Goal: Task Accomplishment & Management: Manage account settings

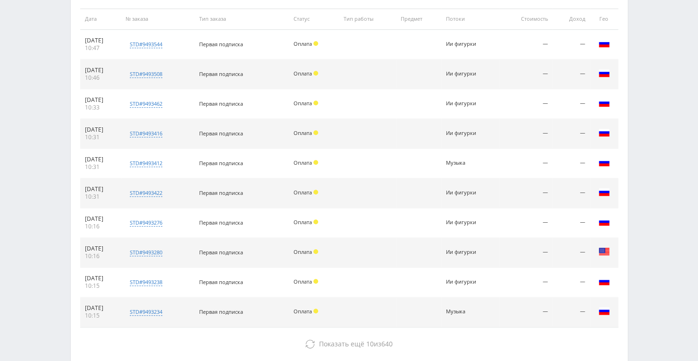
scroll to position [283, 0]
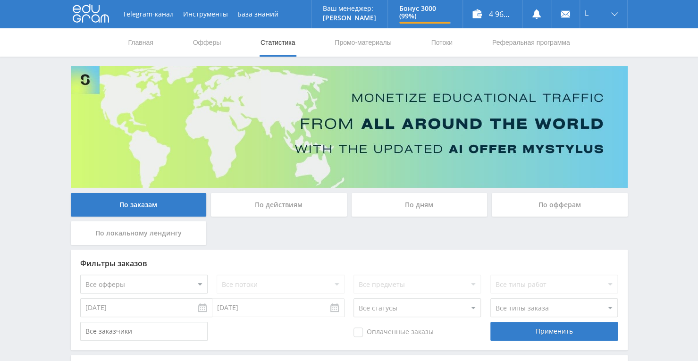
click at [562, 201] on div "По офферам" at bounding box center [559, 205] width 136 height 24
click at [0, 0] on input "По офферам" at bounding box center [0, 0] width 0 height 0
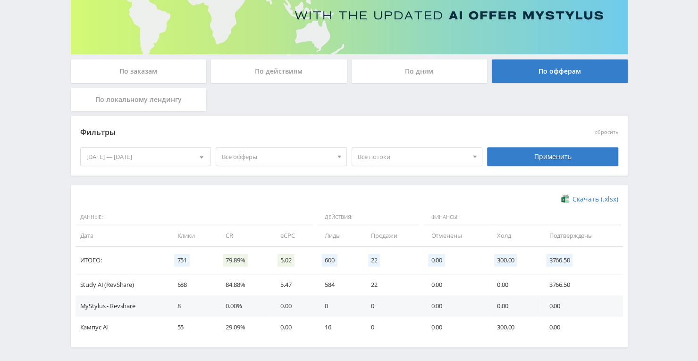
scroll to position [141, 0]
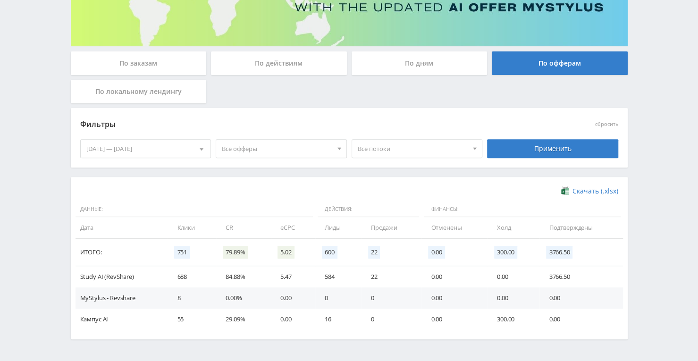
click at [397, 140] on span "Все потоки" at bounding box center [413, 149] width 110 height 18
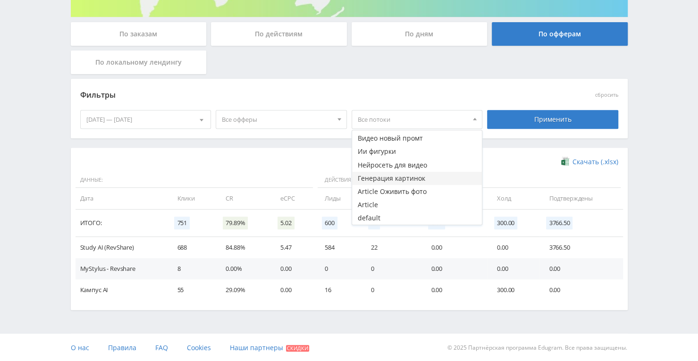
scroll to position [57, 0]
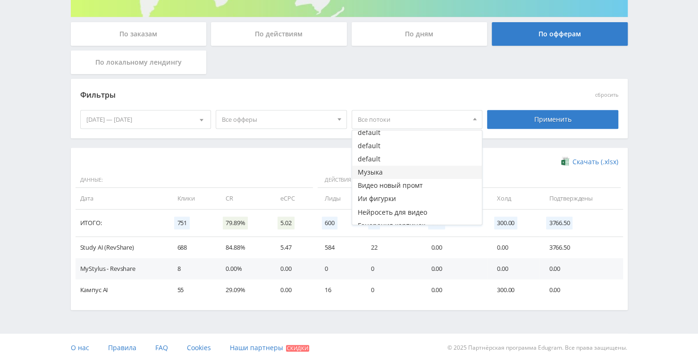
click at [391, 175] on button "Музыка" at bounding box center [417, 172] width 130 height 13
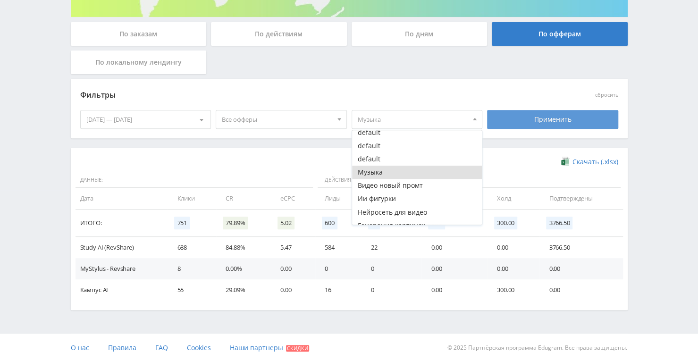
click at [513, 116] on div "Применить" at bounding box center [552, 119] width 131 height 19
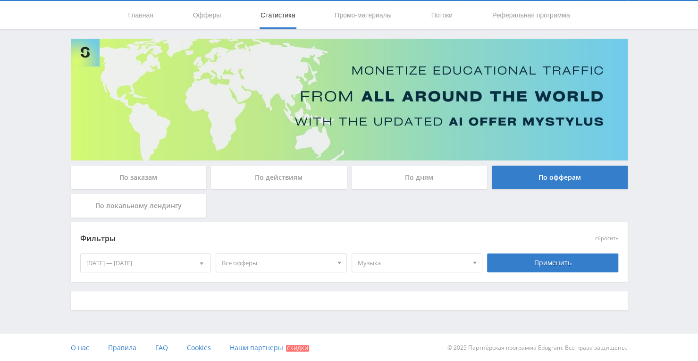
scroll to position [128, 0]
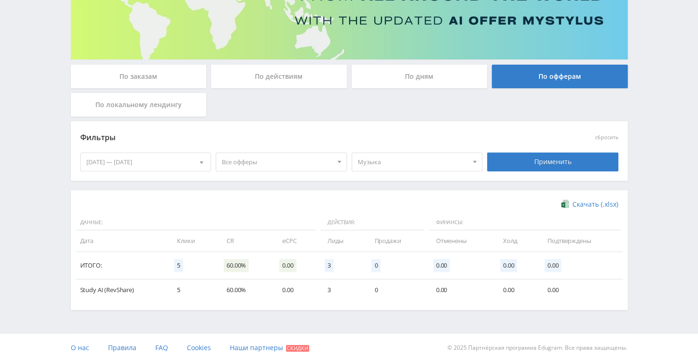
click at [422, 77] on div "По дням" at bounding box center [419, 77] width 136 height 24
click at [0, 0] on input "По дням" at bounding box center [0, 0] width 0 height 0
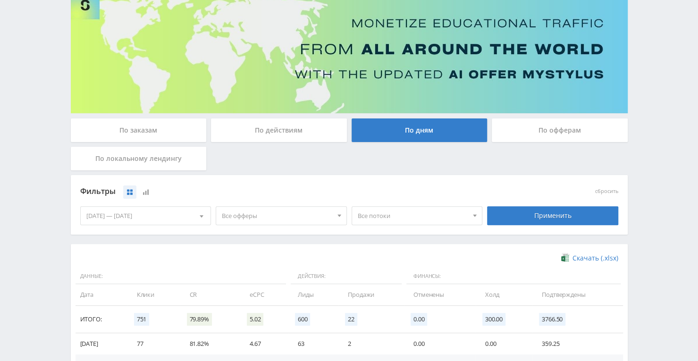
scroll to position [20, 0]
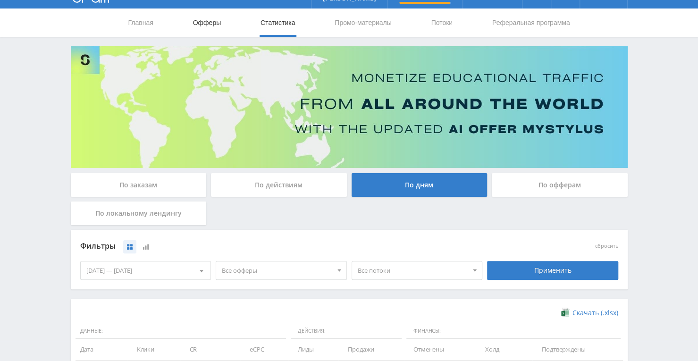
click at [213, 17] on link "Офферы" at bounding box center [207, 22] width 30 height 28
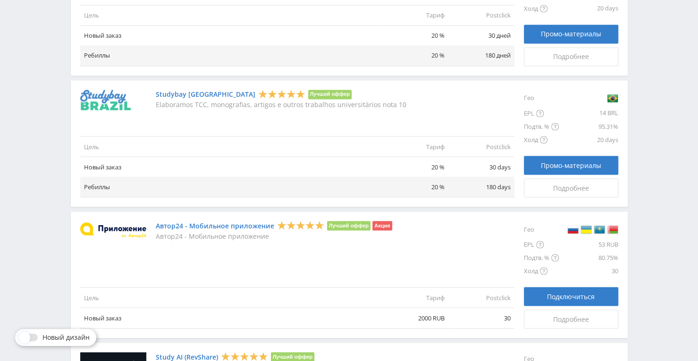
scroll to position [863, 0]
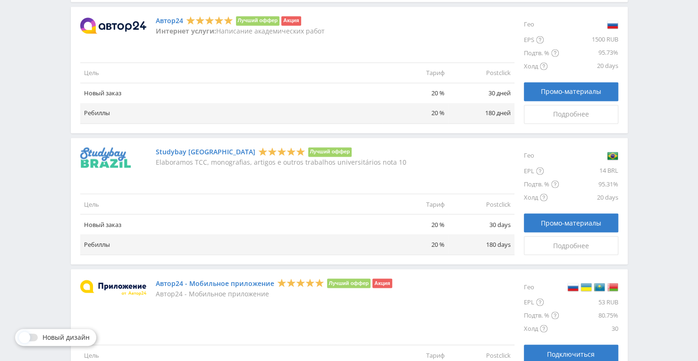
click at [238, 281] on link "Автор24 - Мобильное приложение" at bounding box center [215, 283] width 118 height 8
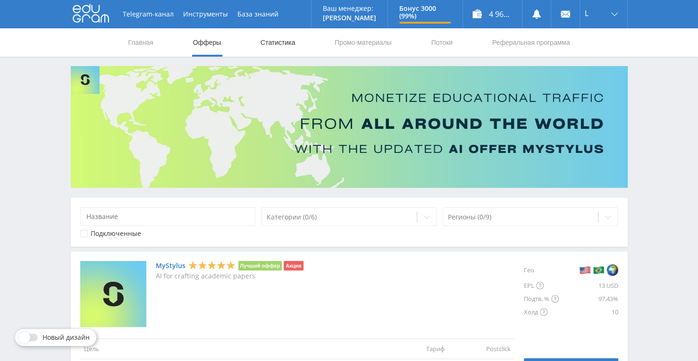
click at [276, 43] on link "Статистика" at bounding box center [277, 42] width 37 height 28
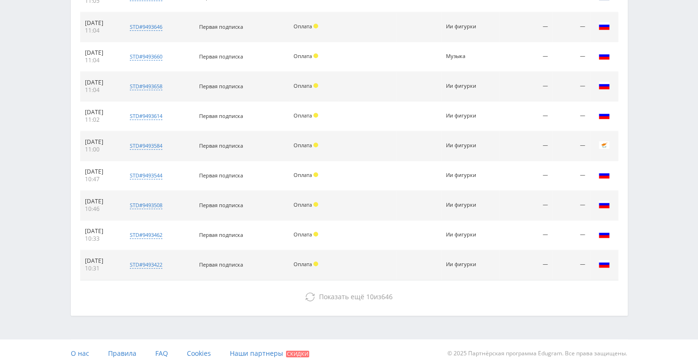
scroll to position [377, 0]
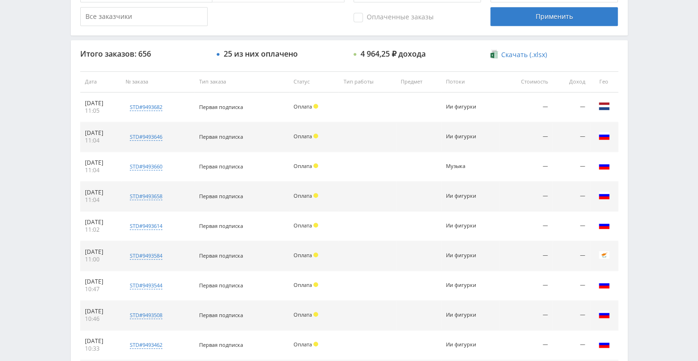
scroll to position [309, 0]
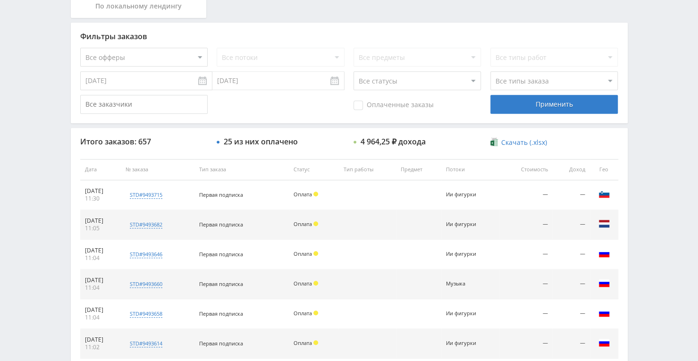
scroll to position [236, 0]
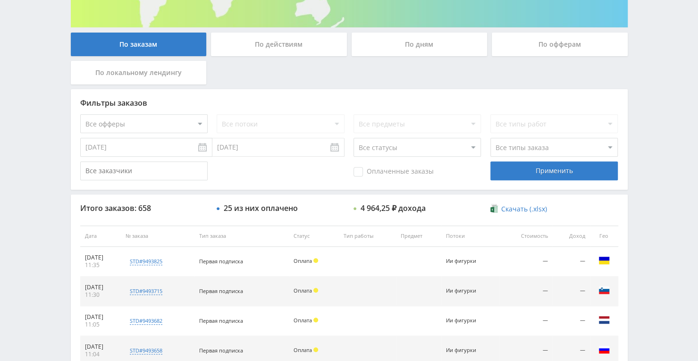
scroll to position [146, 0]
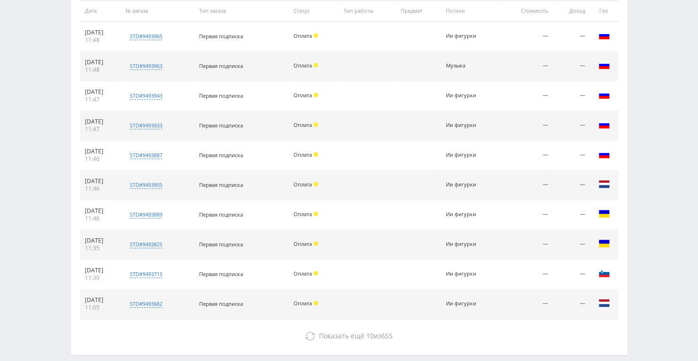
scroll to position [334, 0]
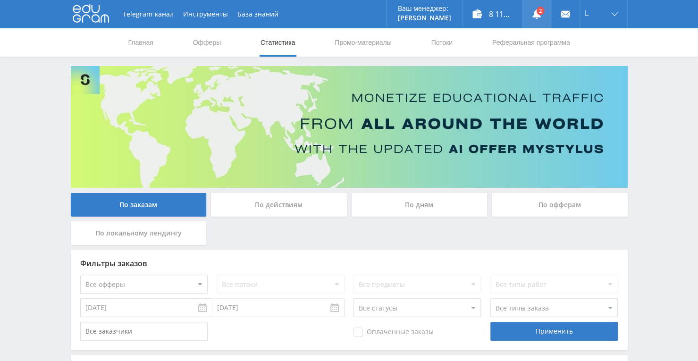
click at [536, 13] on use at bounding box center [536, 13] width 8 height 9
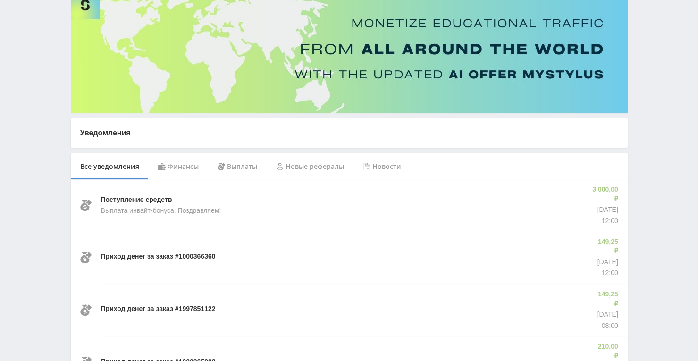
scroll to position [94, 0]
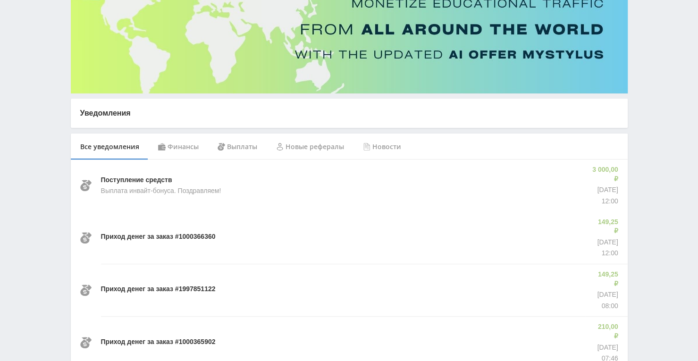
click at [329, 223] on div "Приход денег за заказ #1000366360" at bounding box center [343, 238] width 484 height 52
click at [332, 197] on div "Поступление средств Выплата инвайт-бонуса. Поздравляем!" at bounding box center [341, 185] width 480 height 52
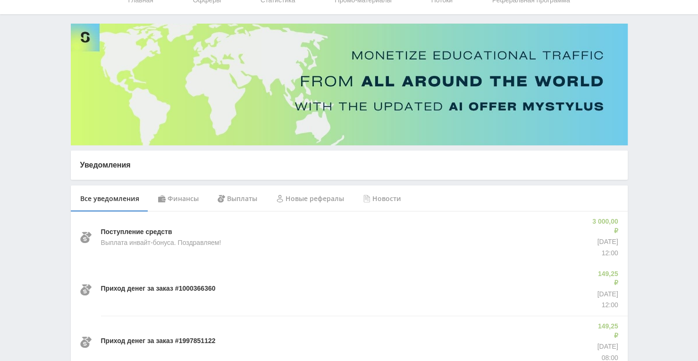
scroll to position [0, 0]
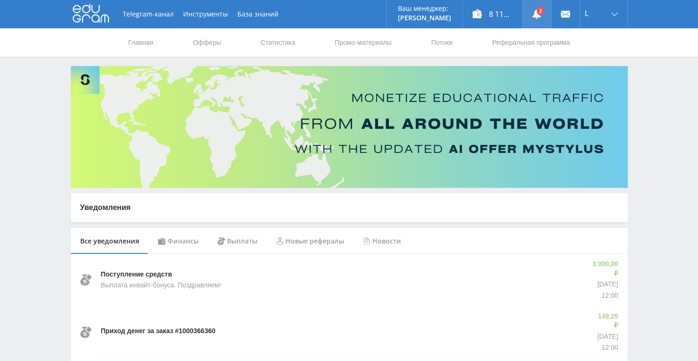
click at [536, 17] on use at bounding box center [536, 13] width 8 height 9
click at [271, 44] on link "Статистика" at bounding box center [277, 42] width 37 height 28
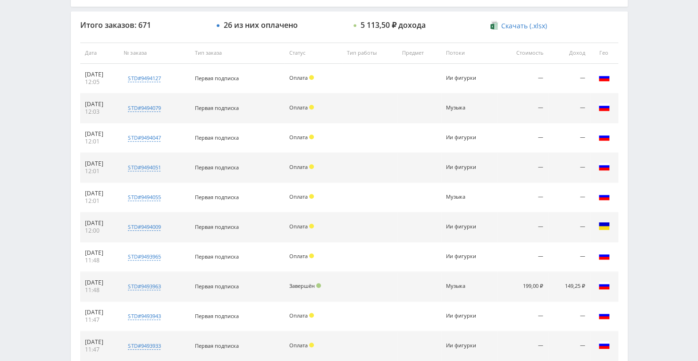
scroll to position [424, 0]
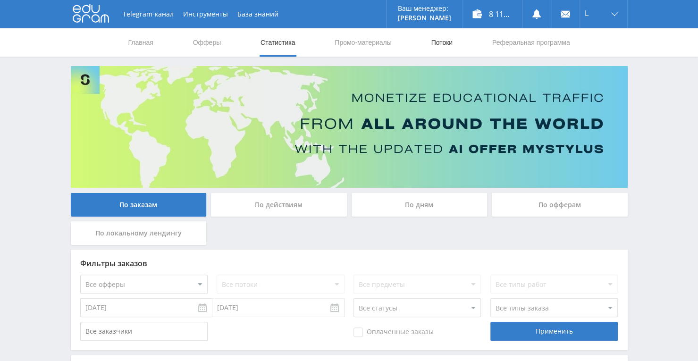
click at [442, 44] on link "Потоки" at bounding box center [442, 42] width 24 height 28
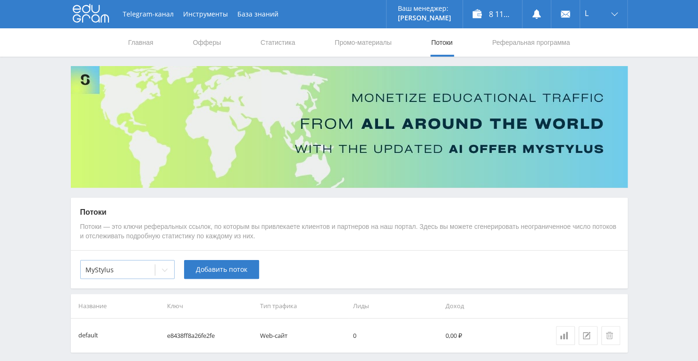
click at [162, 273] on div at bounding box center [164, 269] width 19 height 19
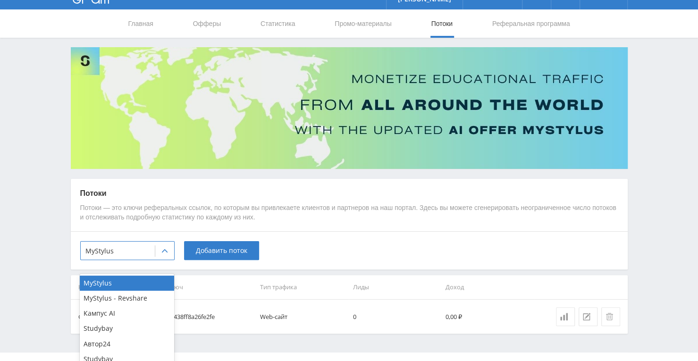
scroll to position [38, 0]
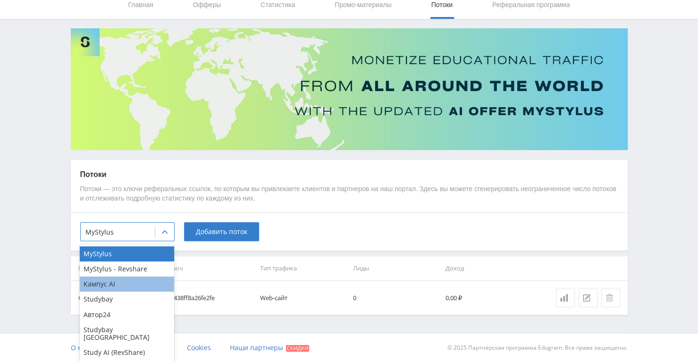
click at [125, 283] on div "Кампус AI" at bounding box center [127, 283] width 94 height 15
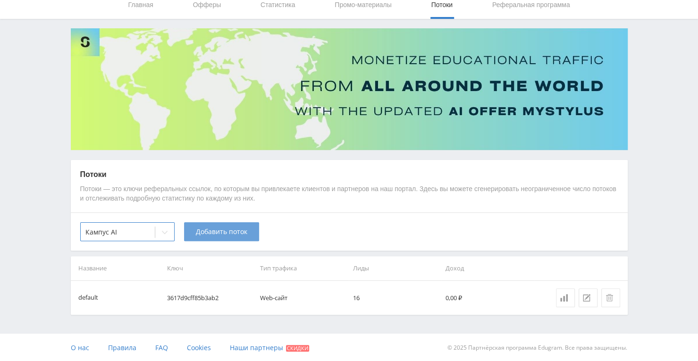
click at [205, 234] on span "Добавить поток" at bounding box center [221, 232] width 51 height 8
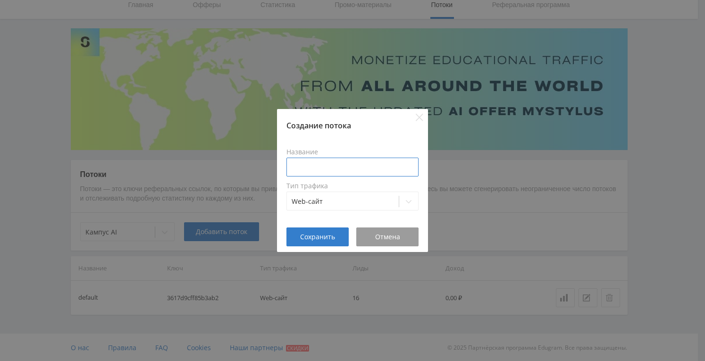
click at [329, 164] on input at bounding box center [352, 167] width 132 height 19
type input "P"
type input "Задачи Кампус"
click at [329, 243] on button "Сохранить" at bounding box center [317, 236] width 62 height 19
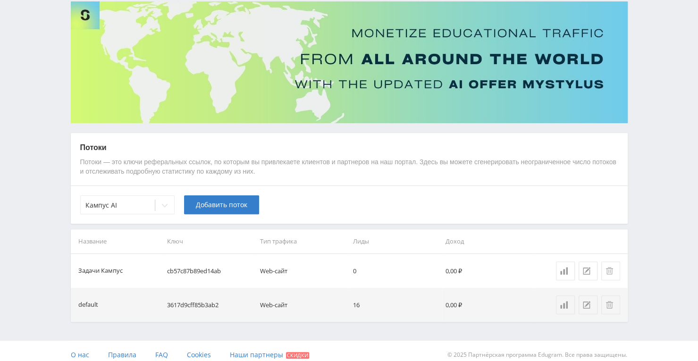
scroll to position [72, 0]
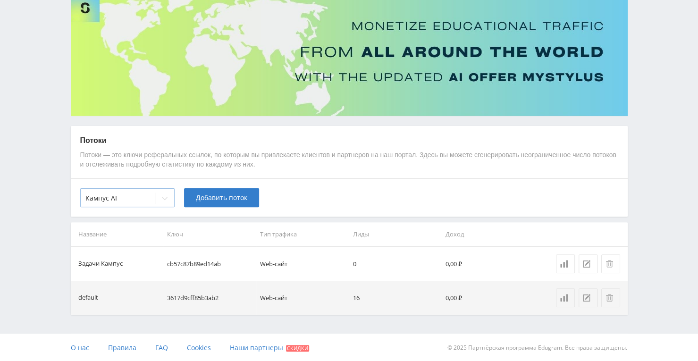
click at [164, 197] on icon at bounding box center [165, 198] width 8 height 8
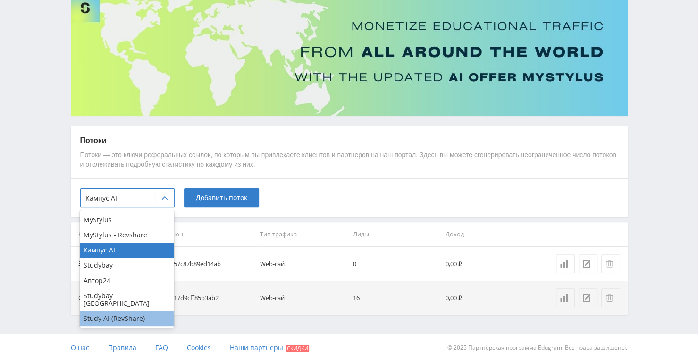
click at [142, 311] on div "Study AI (RevShare)" at bounding box center [127, 318] width 94 height 15
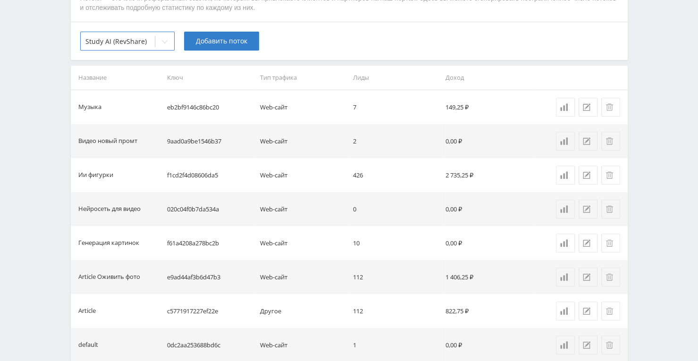
scroll to position [213, 0]
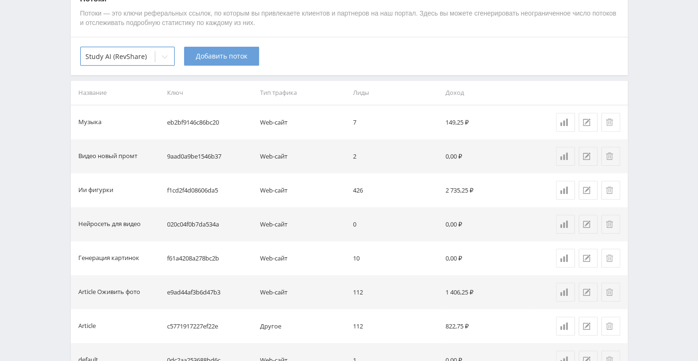
click at [210, 61] on button "Добавить поток" at bounding box center [221, 56] width 75 height 19
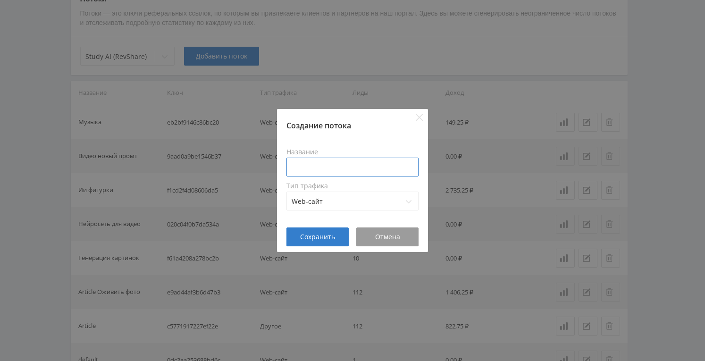
click at [355, 167] on input at bounding box center [352, 167] width 132 height 19
type input "Задачи стади"
click at [317, 239] on span "Сохранить" at bounding box center [317, 237] width 35 height 8
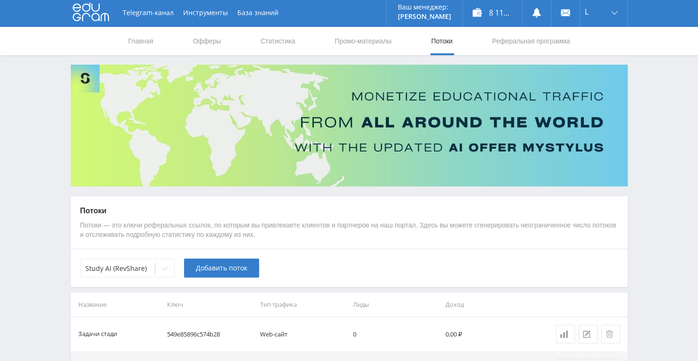
scroll to position [0, 0]
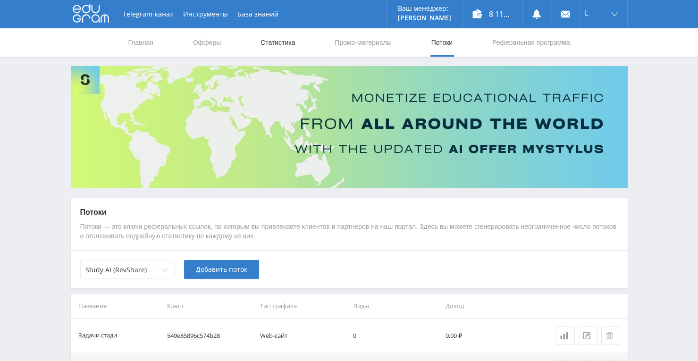
click at [291, 50] on link "Статистика" at bounding box center [277, 42] width 37 height 28
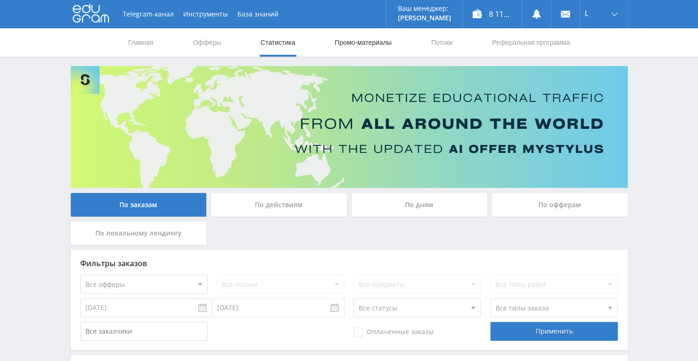
click at [369, 40] on link "Промо-материалы" at bounding box center [362, 42] width 58 height 28
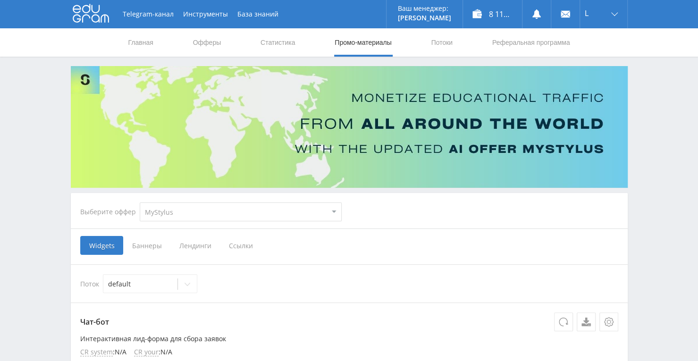
click at [330, 211] on select "MyStylus MyStylus - Revshare Кампус AI Studybay Автор24 Studybay Brazil Study A…" at bounding box center [241, 211] width 202 height 19
select select "340"
click at [140, 202] on select "MyStylus MyStylus - Revshare Кампус AI Studybay Автор24 Studybay Brazil Study A…" at bounding box center [241, 211] width 202 height 19
select select "340"
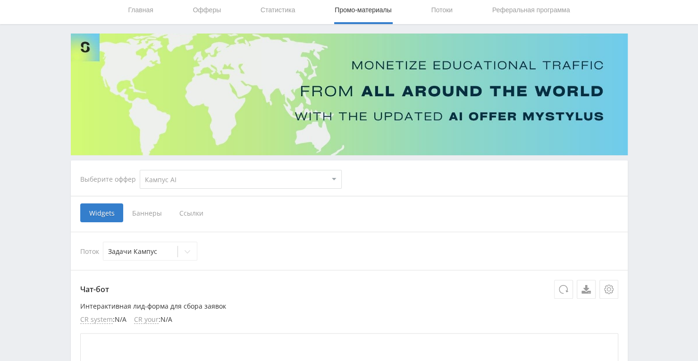
scroll to position [47, 0]
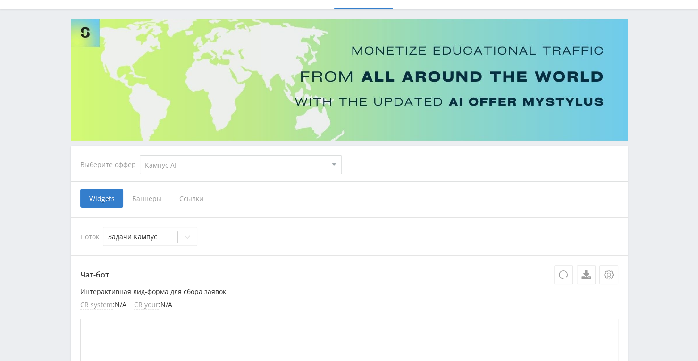
click at [192, 199] on span "Ссылки" at bounding box center [191, 198] width 42 height 19
click at [0, 0] on input "Ссылки" at bounding box center [0, 0] width 0 height 0
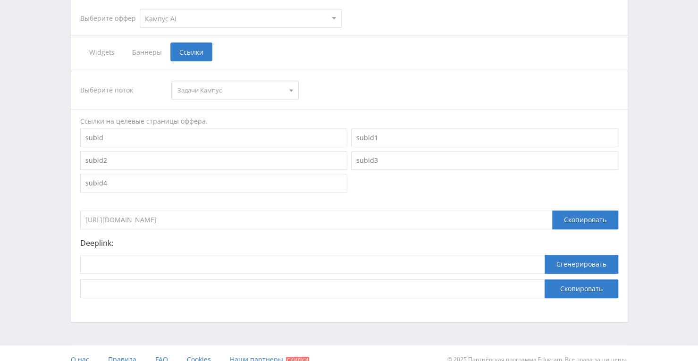
scroll to position [205, 0]
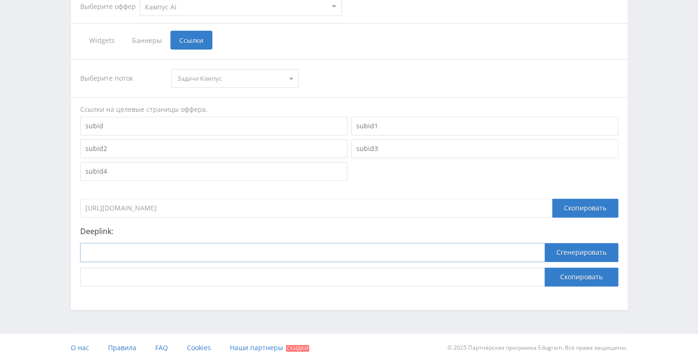
click at [437, 254] on input at bounding box center [312, 252] width 464 height 19
paste input "https://kampus.ai/ecosystem/task-solver"
type input "https://kampus.ai/ecosystem/task-solver"
click at [557, 252] on button "Сгенерировать" at bounding box center [581, 252] width 74 height 19
drag, startPoint x: 432, startPoint y: 276, endPoint x: 69, endPoint y: 277, distance: 363.2
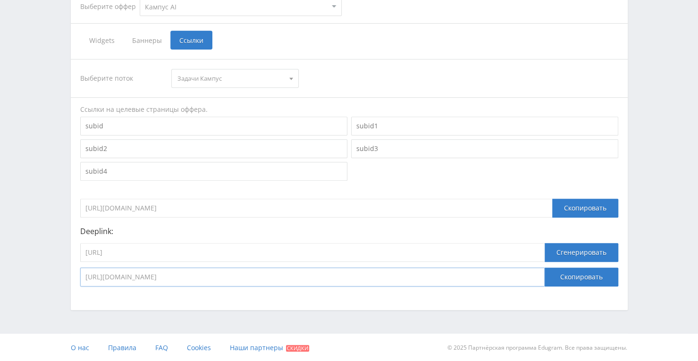
click at [69, 277] on div "Выберите оффер MyStylus MyStylus - Revshare Кампус AI Studybay Автор24 Studybay…" at bounding box center [349, 85] width 566 height 449
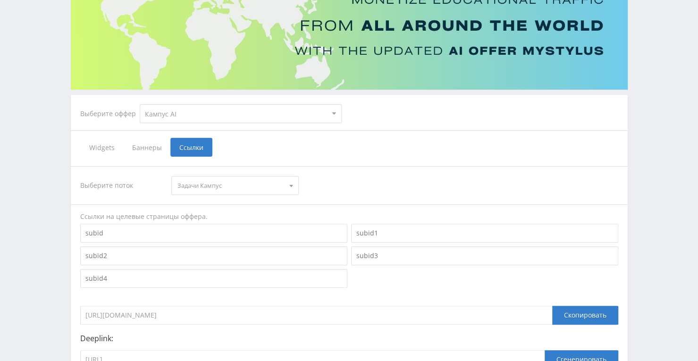
scroll to position [64, 0]
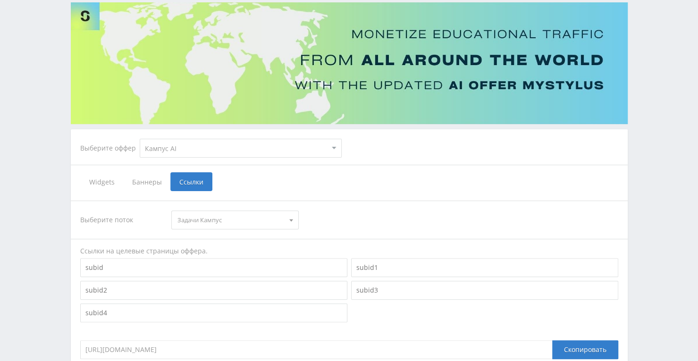
click at [330, 147] on select "MyStylus MyStylus - Revshare Кампус AI Studybay Автор24 Studybay Brazil Study A…" at bounding box center [241, 148] width 202 height 19
select select "376"
click at [140, 139] on select "MyStylus MyStylus - Revshare Кампус AI Studybay Автор24 Studybay Brazil Study A…" at bounding box center [241, 148] width 202 height 19
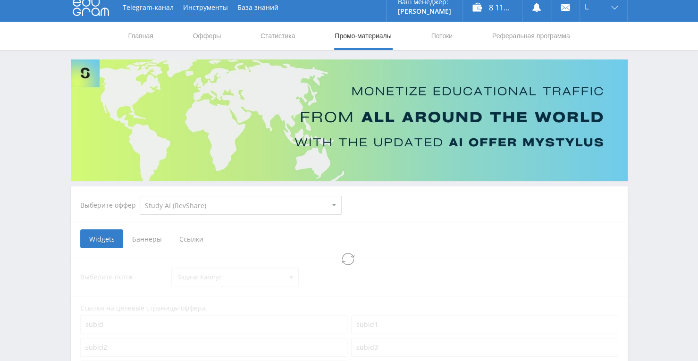
select select "376"
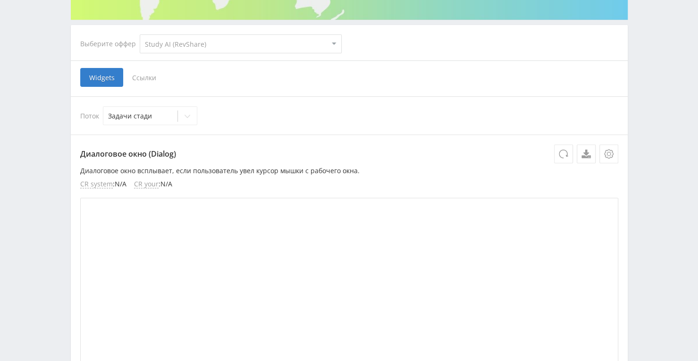
scroll to position [148, 0]
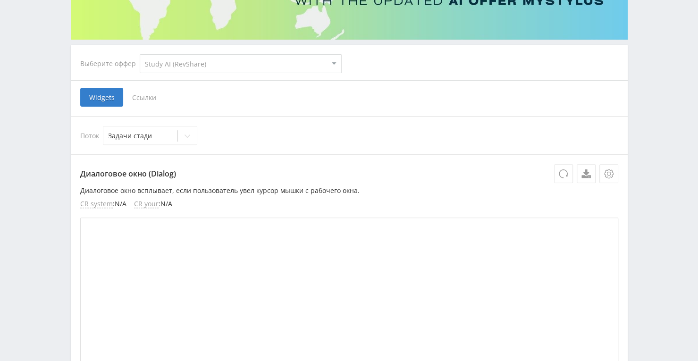
click at [153, 100] on span "Ссылки" at bounding box center [144, 97] width 42 height 19
click at [0, 0] on input "Ссылки" at bounding box center [0, 0] width 0 height 0
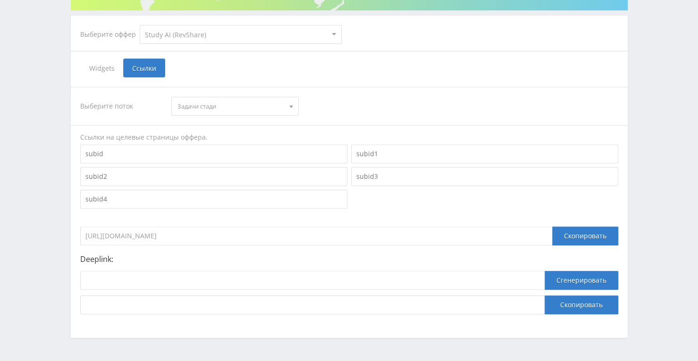
scroll to position [205, 0]
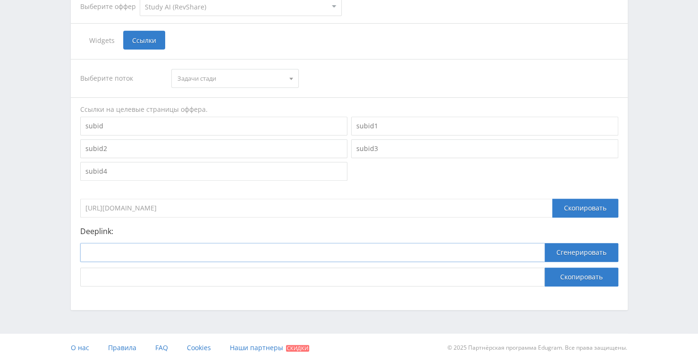
click at [324, 250] on input at bounding box center [312, 252] width 464 height 19
paste input "https://study24.ai/chat/a24_reshatel_toe_bot"
type input "https://study24.ai/chat/a24_reshatel_toe_bot"
click at [588, 257] on button "Сгенерировать" at bounding box center [581, 252] width 74 height 19
drag, startPoint x: 445, startPoint y: 278, endPoint x: 81, endPoint y: 264, distance: 364.4
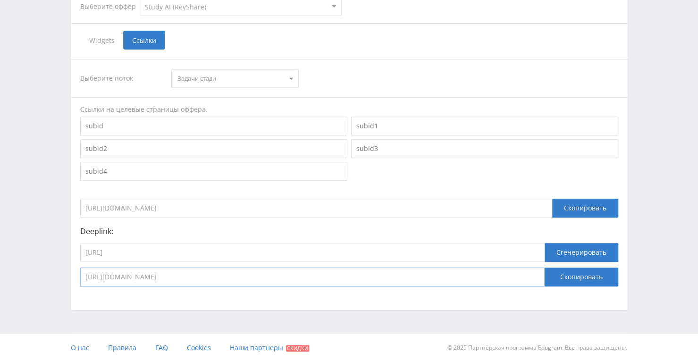
click at [81, 264] on div "https://study24.ai/chat/a24_reshatel_toe_bot Сгенерировать https://eduforms.org…" at bounding box center [349, 264] width 538 height 43
drag, startPoint x: 258, startPoint y: 250, endPoint x: 65, endPoint y: 251, distance: 193.4
click at [65, 251] on div "Telegram-канал Инструменты База знаний Ваш менеджер: Alex Alex Online @edugram_…" at bounding box center [349, 78] width 698 height 567
paste input "chat_gpt5"
type input "https://study24.ai/chat/chat_gpt5"
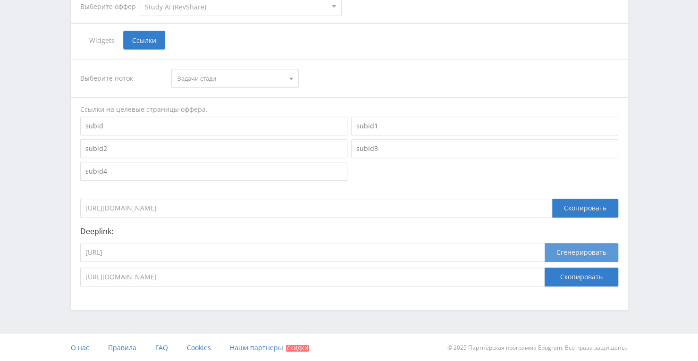
click at [566, 250] on button "Сгенерировать" at bounding box center [581, 252] width 74 height 19
drag, startPoint x: 413, startPoint y: 275, endPoint x: 80, endPoint y: 280, distance: 332.5
click at [80, 280] on input "https://eduforms.org/?rid=549e85896c574b28&ulp=https%3A%2F%2Fstudy24.ai%2Fchat%…" at bounding box center [312, 276] width 464 height 19
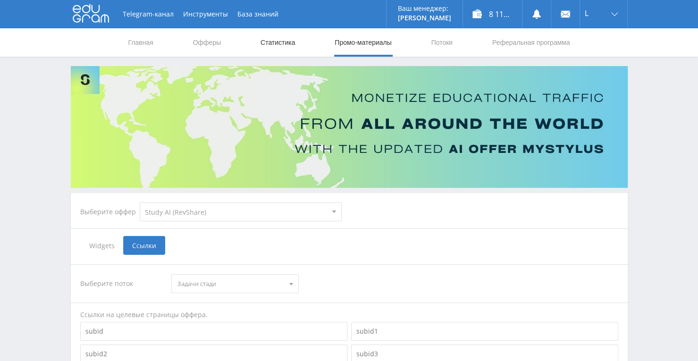
click at [277, 45] on link "Статистика" at bounding box center [277, 42] width 37 height 28
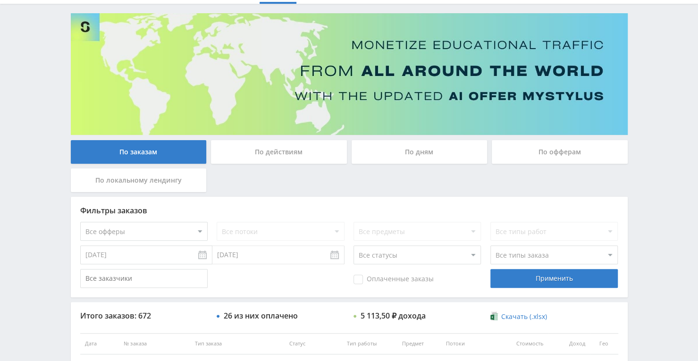
scroll to position [47, 0]
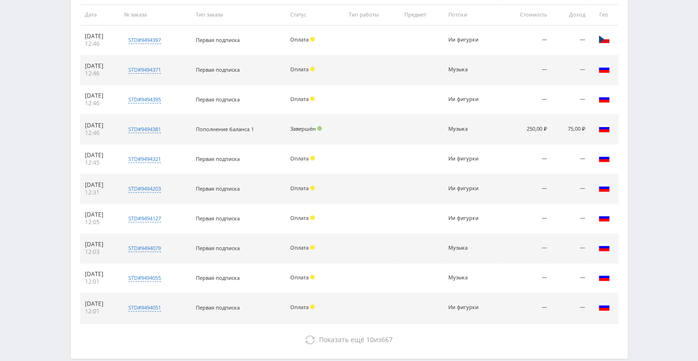
scroll to position [429, 0]
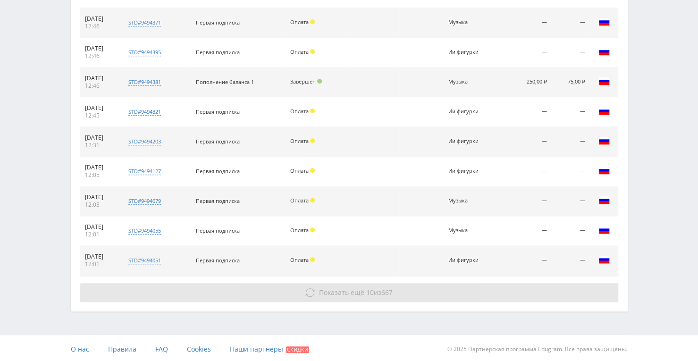
click at [347, 291] on span "Показать ещё" at bounding box center [341, 292] width 45 height 9
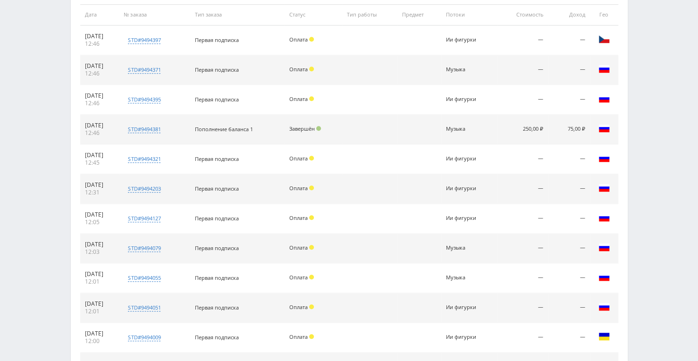
scroll to position [240, 0]
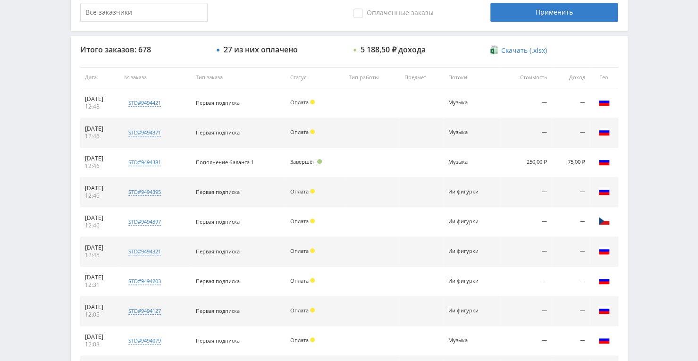
scroll to position [330, 0]
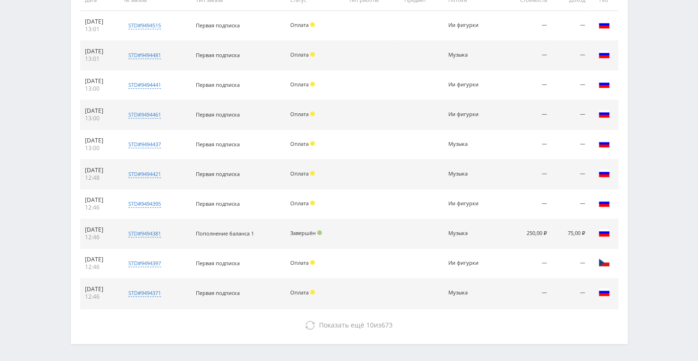
scroll to position [382, 0]
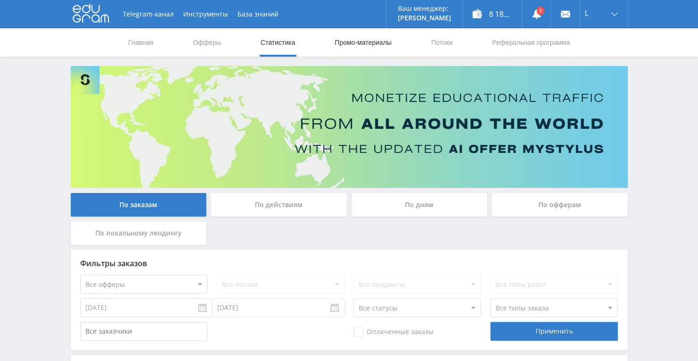
click at [385, 38] on link "Промо-материалы" at bounding box center [362, 42] width 58 height 28
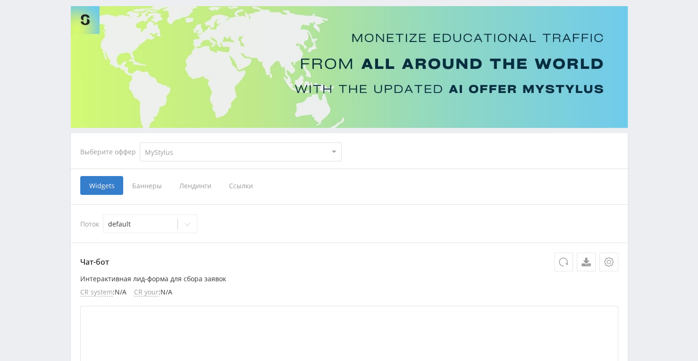
scroll to position [94, 0]
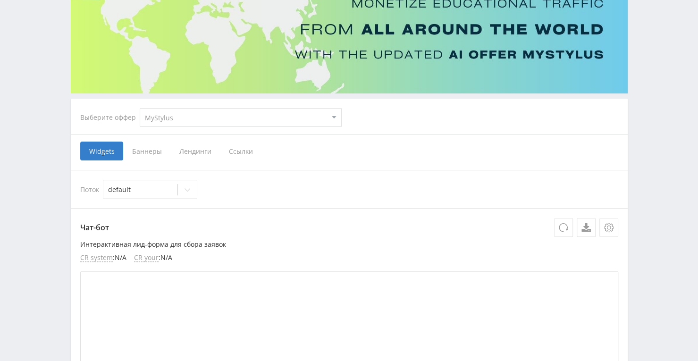
click at [331, 120] on select "MyStylus MyStylus - Revshare Кампус AI Studybay Автор24 Studybay [GEOGRAPHIC_DA…" at bounding box center [241, 117] width 202 height 19
select select "376"
click at [140, 108] on select "MyStylus MyStylus - Revshare Кампус AI Studybay Автор24 Studybay [GEOGRAPHIC_DA…" at bounding box center [241, 117] width 202 height 19
select select "376"
click at [145, 148] on span "Ссылки" at bounding box center [144, 150] width 42 height 19
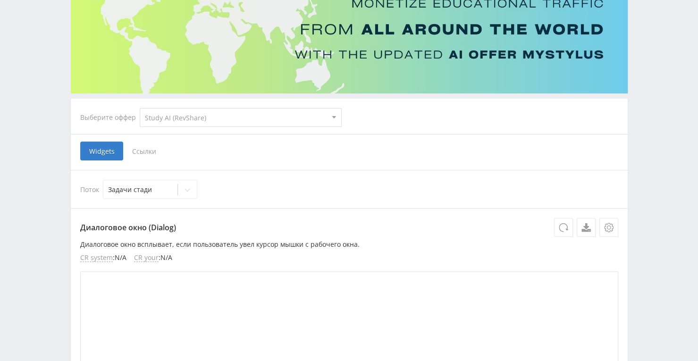
click at [0, 0] on input "Ссылки" at bounding box center [0, 0] width 0 height 0
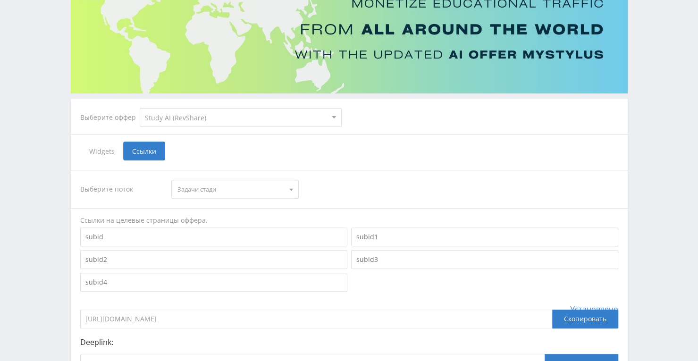
scroll to position [205, 0]
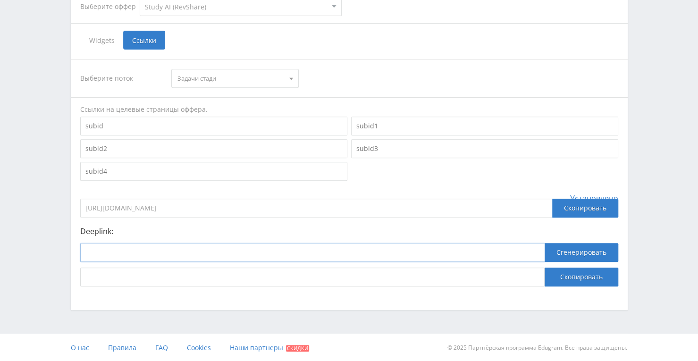
click at [313, 255] on input at bounding box center [312, 252] width 464 height 19
paste input "https://study24.ai/chat/claude_4_sonnet"
type input "https://study24.ai/chat/claude_4_sonnet"
click at [577, 252] on button "Сгенерировать" at bounding box center [581, 252] width 74 height 19
click at [573, 277] on button "Скопировать" at bounding box center [581, 276] width 74 height 19
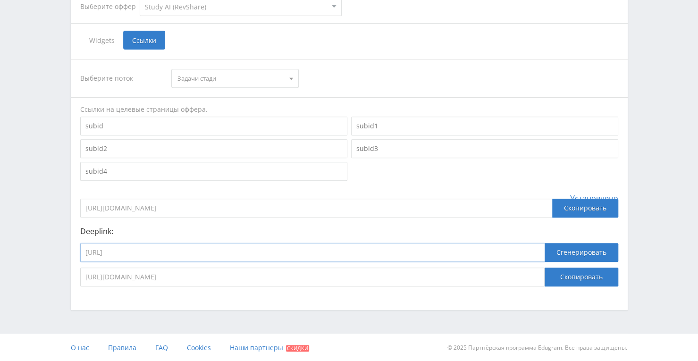
drag, startPoint x: 231, startPoint y: 247, endPoint x: 44, endPoint y: 247, distance: 186.8
click at [45, 248] on div "Telegram-канал Инструменты База знаний Ваш менеджер: Alex Alex Online @edugram_…" at bounding box center [349, 78] width 698 height 567
paste input "perplexity_plus_bo"
type input "https://study24.ai/chat/perplexity_plus_bot"
click at [575, 247] on button "Сгенерировать" at bounding box center [581, 252] width 74 height 19
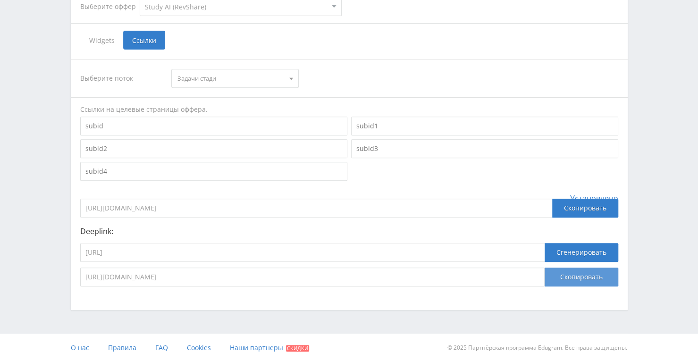
click at [565, 276] on button "Скопировать" at bounding box center [581, 276] width 74 height 19
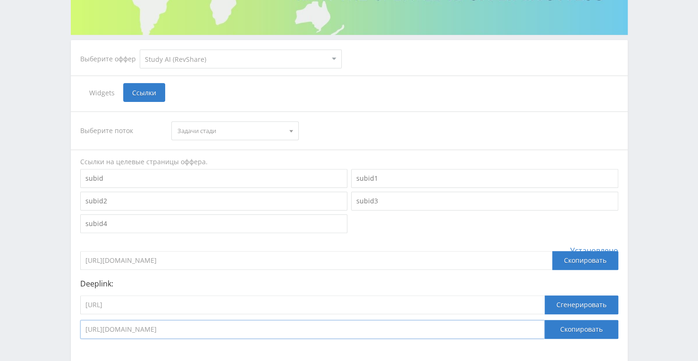
scroll to position [64, 0]
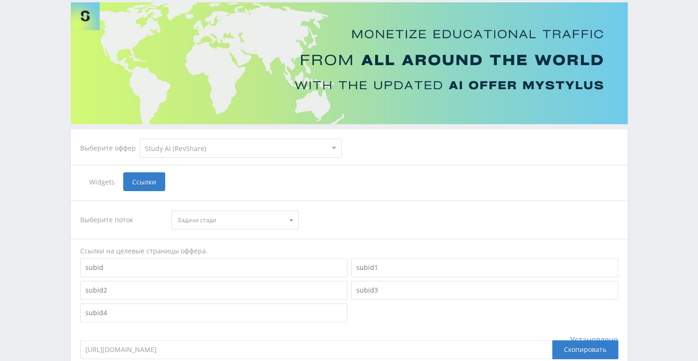
click at [286, 150] on select "MyStylus MyStylus - Revshare Кампус AI Studybay Автор24 Studybay Brazil Study A…" at bounding box center [241, 148] width 202 height 19
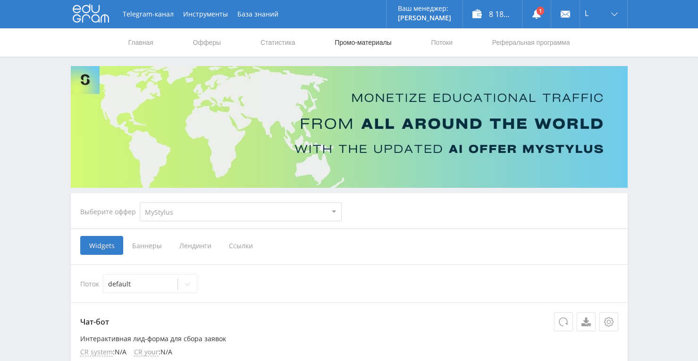
scroll to position [64, 0]
click at [269, 40] on link "Статистика" at bounding box center [277, 42] width 37 height 28
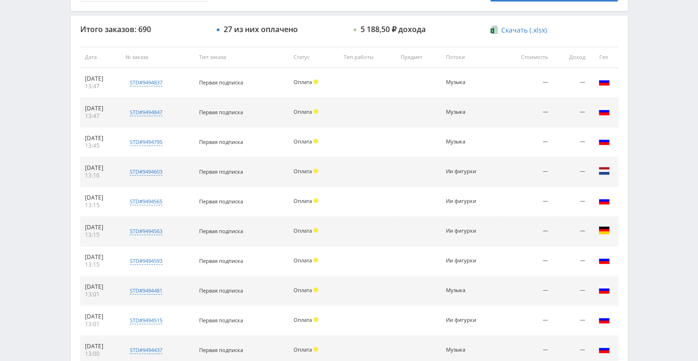
scroll to position [330, 0]
